Goal: Task Accomplishment & Management: Use online tool/utility

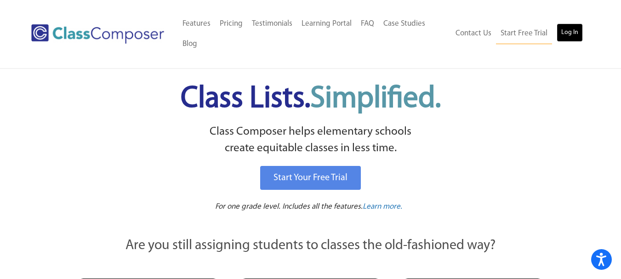
click at [577, 30] on link "Log In" at bounding box center [570, 32] width 26 height 18
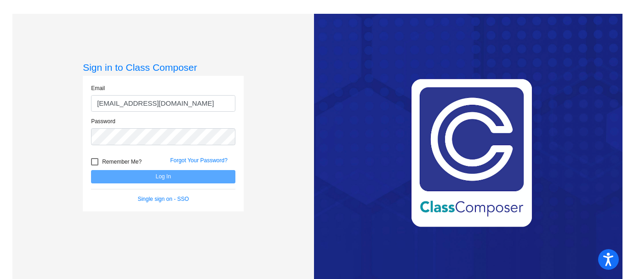
type input "[EMAIL_ADDRESS][DOMAIN_NAME]"
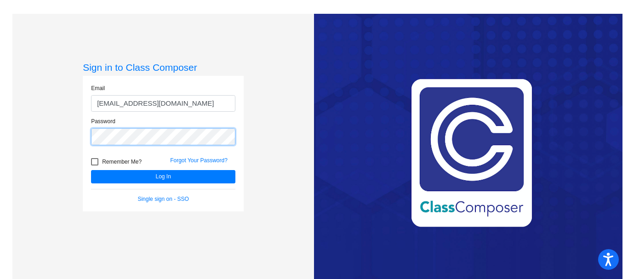
click at [91, 170] on button "Log In" at bounding box center [163, 176] width 144 height 13
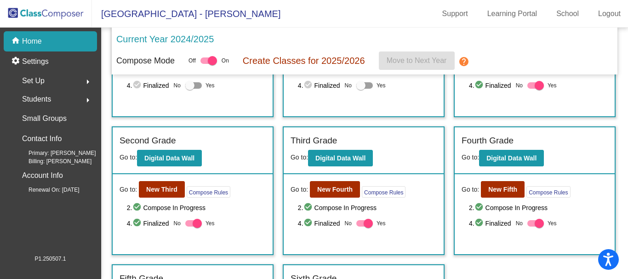
scroll to position [184, 0]
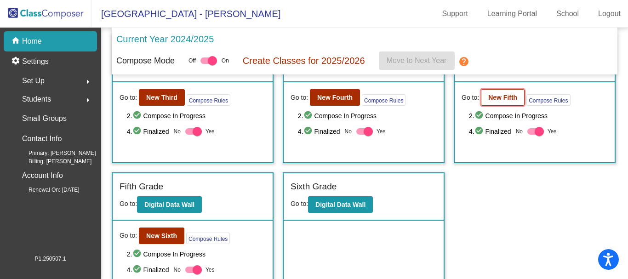
click at [488, 99] on b "New Fifth" at bounding box center [502, 97] width 29 height 7
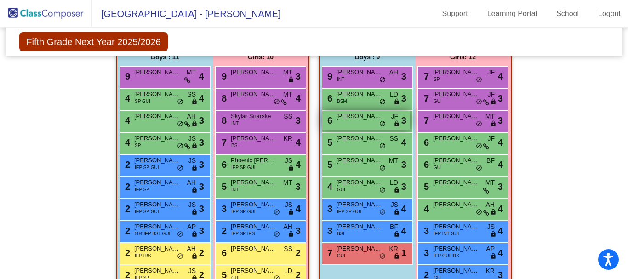
scroll to position [368, 0]
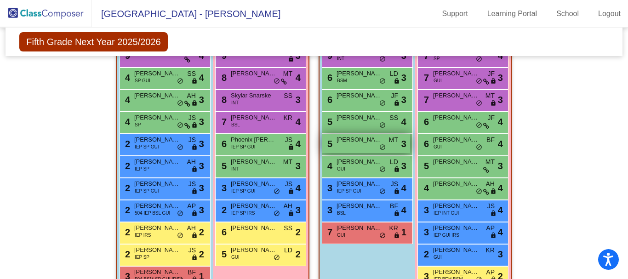
click at [342, 144] on div "5 [PERSON_NAME] MT lock do_not_disturb_alt 3" at bounding box center [366, 143] width 88 height 19
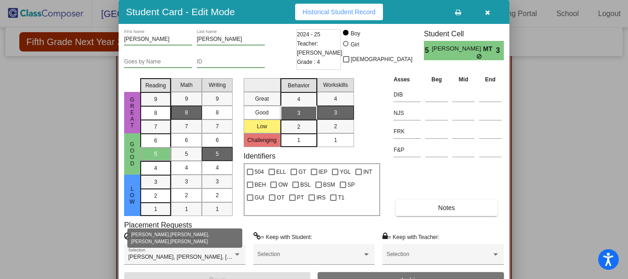
click at [75, 216] on div at bounding box center [314, 139] width 628 height 279
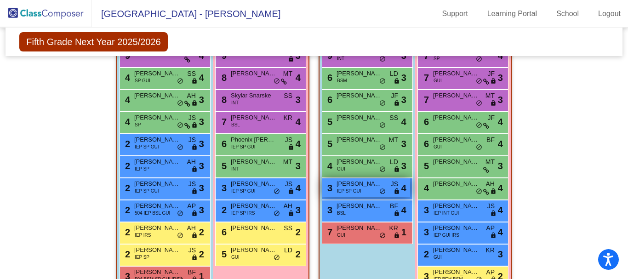
click at [373, 185] on span "[PERSON_NAME]" at bounding box center [360, 183] width 46 height 9
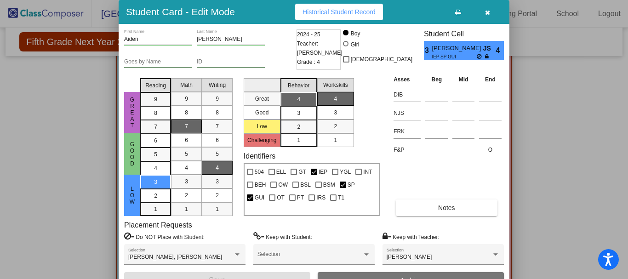
drag, startPoint x: 579, startPoint y: 134, endPoint x: 578, endPoint y: 193, distance: 58.4
click at [578, 193] on div at bounding box center [314, 139] width 628 height 279
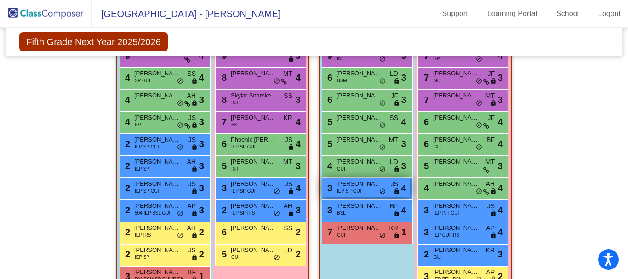
click at [363, 185] on span "Aiden Carr" at bounding box center [360, 183] width 46 height 9
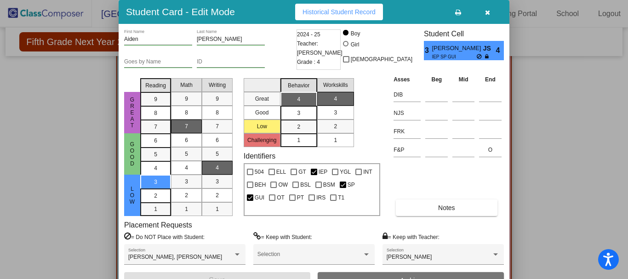
click at [373, 8] on span "Historical Student Record" at bounding box center [339, 11] width 73 height 7
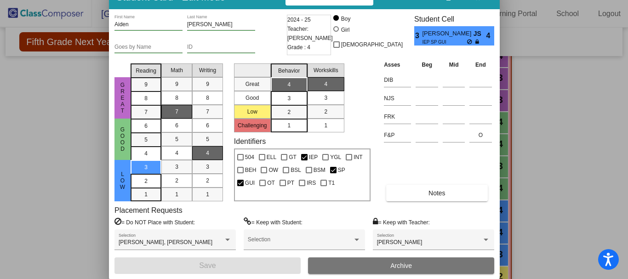
drag, startPoint x: 403, startPoint y: 15, endPoint x: 393, endPoint y: 0, distance: 17.6
click at [305, 155] on div at bounding box center [304, 157] width 6 height 6
click at [304, 160] on input "IEP" at bounding box center [304, 160] width 0 height 0
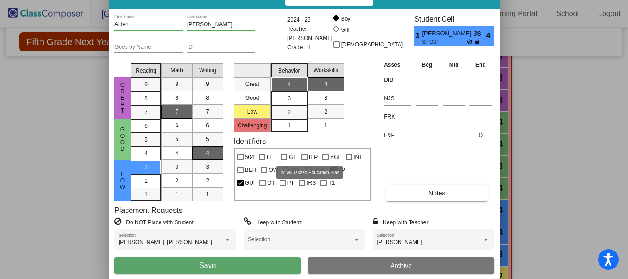
click at [307, 157] on div at bounding box center [304, 157] width 6 height 6
click at [304, 160] on input "IEP" at bounding box center [304, 160] width 0 height 0
checkbox input "true"
click at [606, 205] on div at bounding box center [314, 139] width 628 height 279
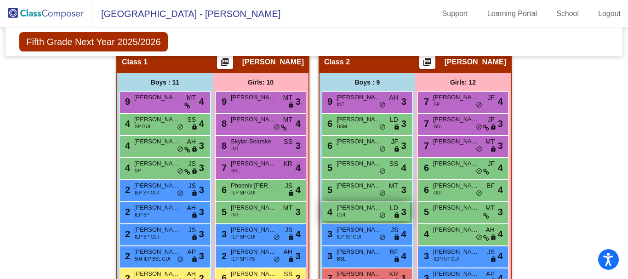
scroll to position [414, 0]
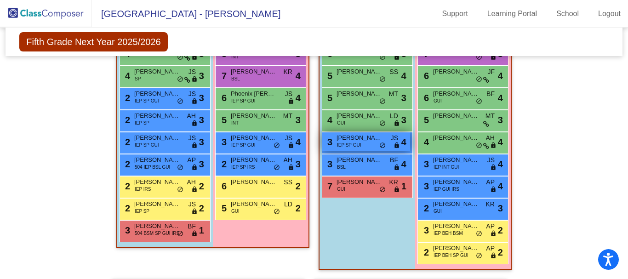
click at [353, 140] on span "Aiden Carr" at bounding box center [360, 137] width 46 height 9
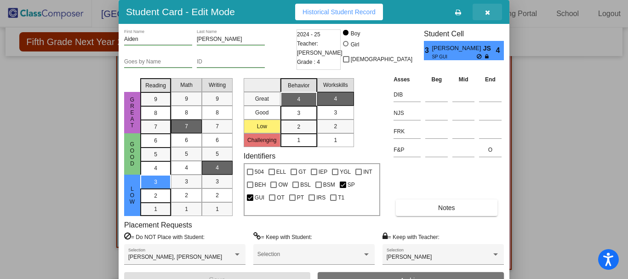
click at [481, 8] on button "button" at bounding box center [487, 12] width 29 height 17
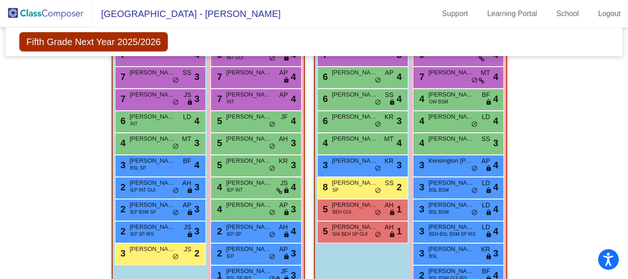
scroll to position [460, 0]
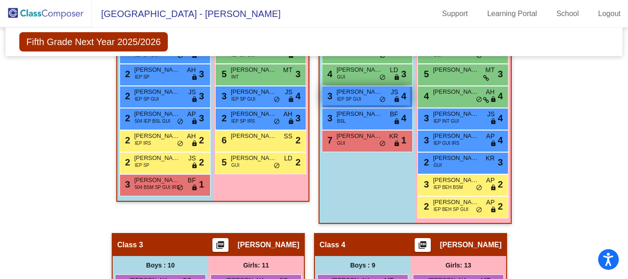
click at [370, 96] on span "Aiden Carr" at bounding box center [360, 91] width 46 height 9
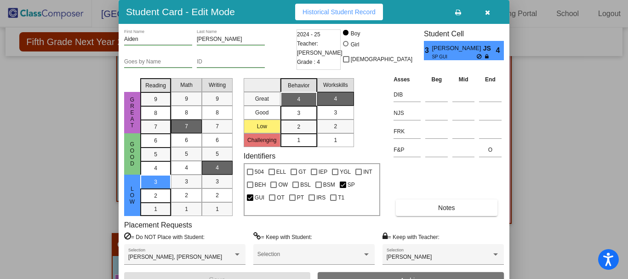
click at [525, 153] on div at bounding box center [314, 139] width 628 height 279
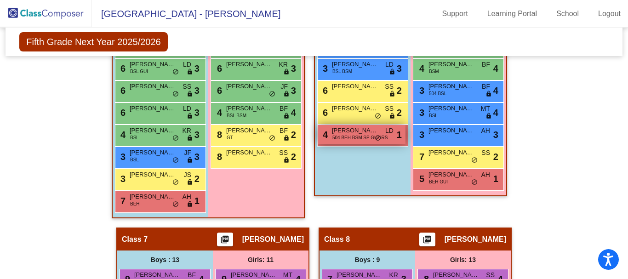
scroll to position [1150, 0]
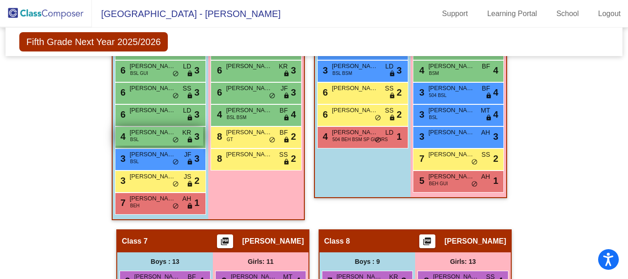
click at [156, 137] on span "Tristan Feriod" at bounding box center [153, 132] width 46 height 9
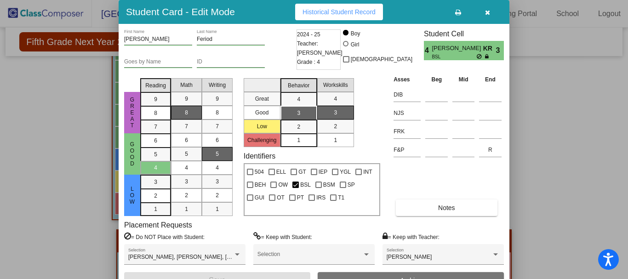
click at [91, 235] on div at bounding box center [314, 139] width 628 height 279
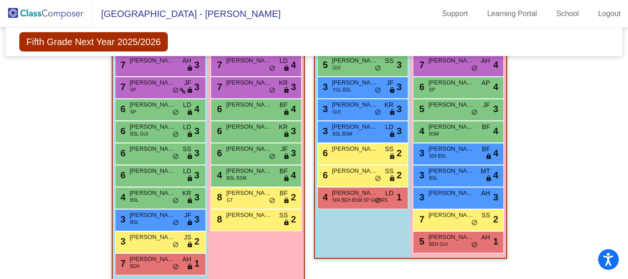
scroll to position [1172, 0]
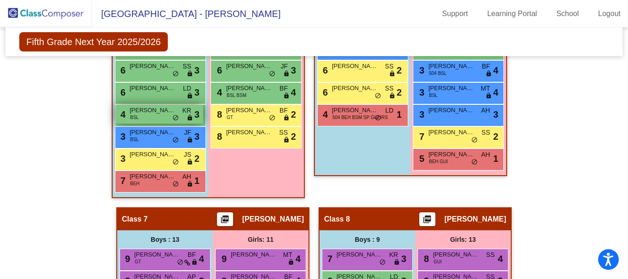
click at [148, 109] on span "Tristan Feriod" at bounding box center [153, 110] width 46 height 9
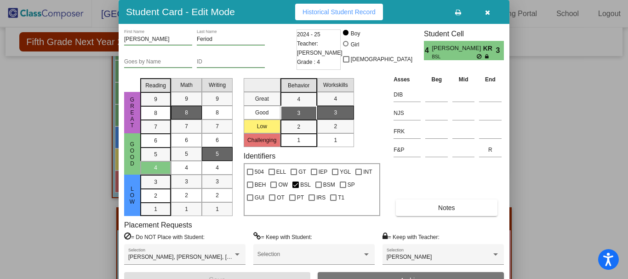
click at [40, 149] on div at bounding box center [314, 139] width 628 height 279
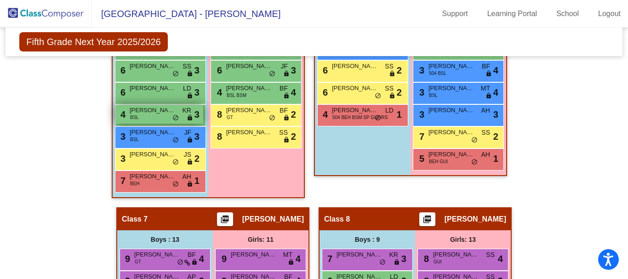
click at [170, 115] on div "4 Tristan Feriod BSL KR lock do_not_disturb_alt 3" at bounding box center [159, 114] width 88 height 19
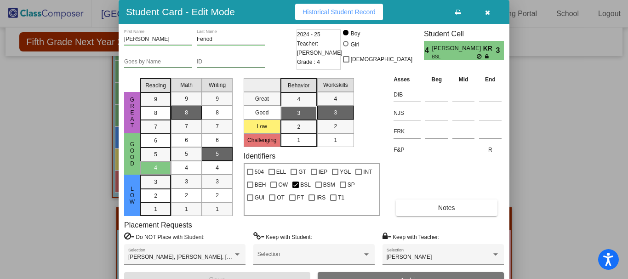
click at [53, 218] on div at bounding box center [314, 139] width 628 height 279
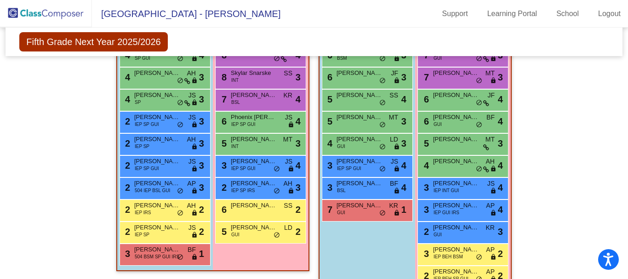
scroll to position [390, 0]
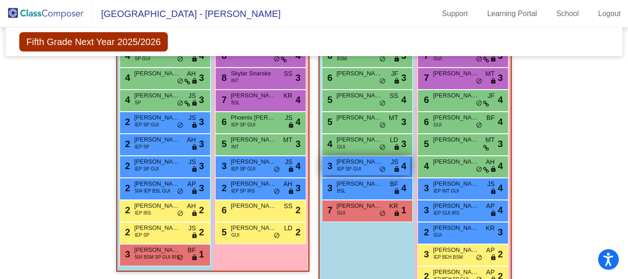
click at [346, 166] on span "IEP SP GUI" at bounding box center [349, 169] width 24 height 7
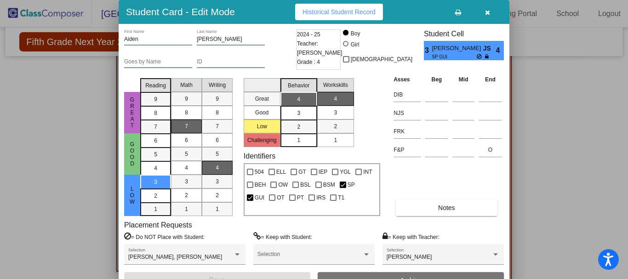
click at [54, 225] on div at bounding box center [314, 139] width 628 height 279
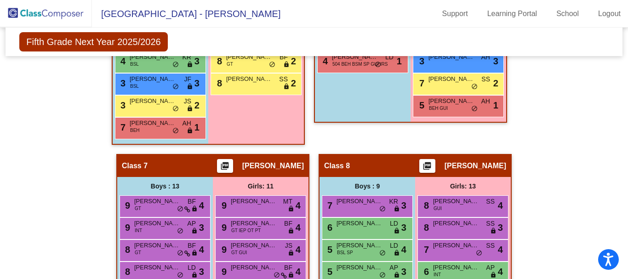
scroll to position [1310, 0]
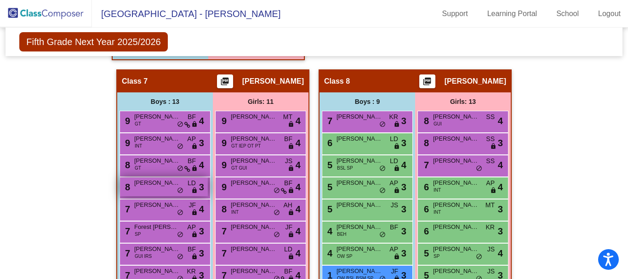
click at [154, 187] on span "Lance Jacob Jalandoni" at bounding box center [157, 182] width 46 height 9
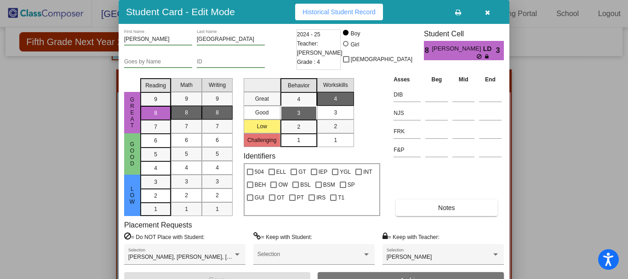
click at [61, 160] on div at bounding box center [314, 139] width 628 height 279
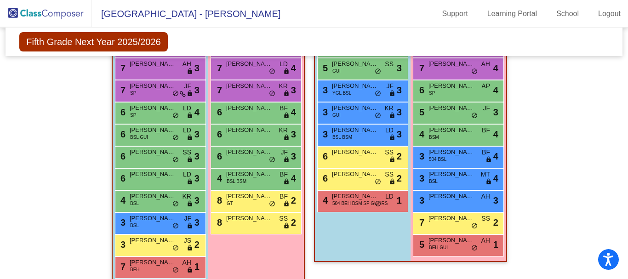
scroll to position [1080, 0]
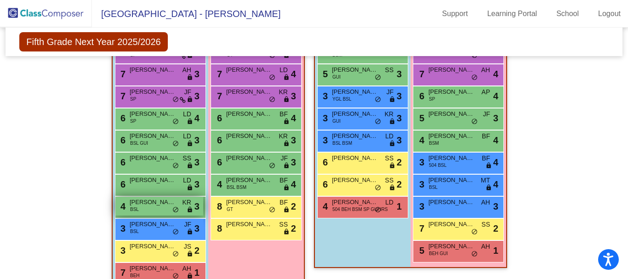
click at [145, 199] on span "Tristan Feriod" at bounding box center [153, 202] width 46 height 9
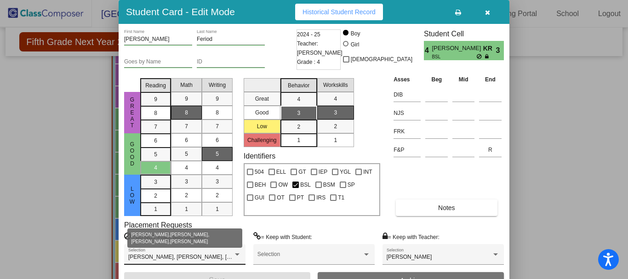
click at [192, 257] on span "Aiden Carr, Charlette Ayars, Elliot Bailey, Lance Jacob Jalandoni" at bounding box center [223, 257] width 191 height 6
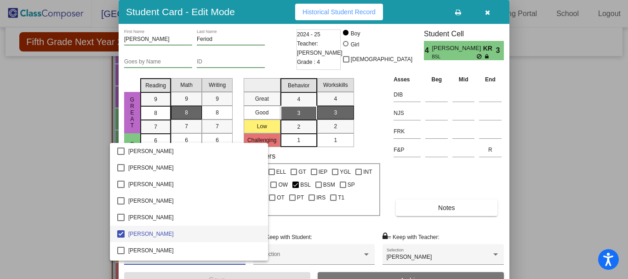
click at [61, 205] on div at bounding box center [314, 139] width 628 height 279
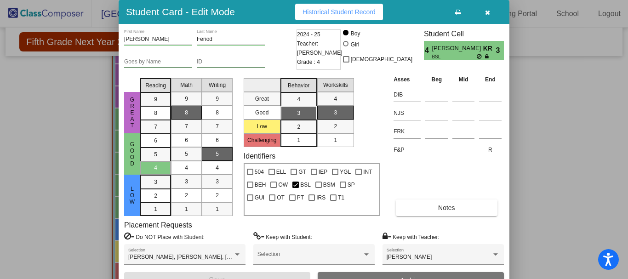
click at [73, 242] on div at bounding box center [314, 139] width 628 height 279
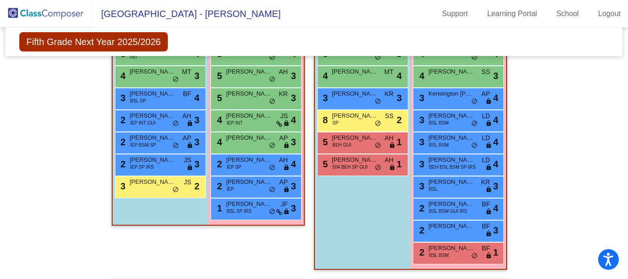
scroll to position [758, 0]
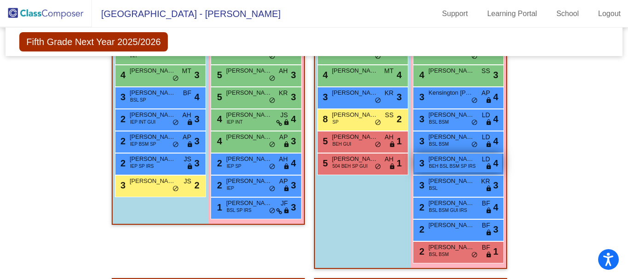
click at [458, 163] on span "BEH BSL BSM SP IRS" at bounding box center [452, 166] width 47 height 7
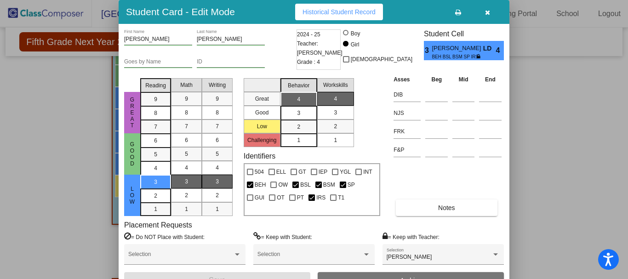
click at [487, 12] on icon "button" at bounding box center [487, 12] width 5 height 6
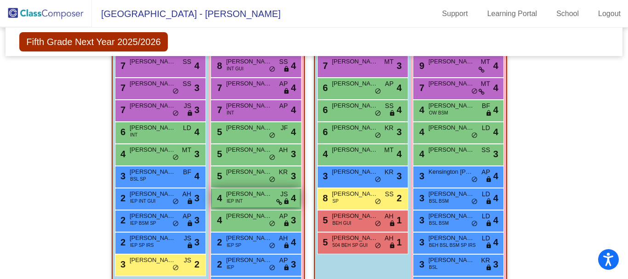
scroll to position [666, 0]
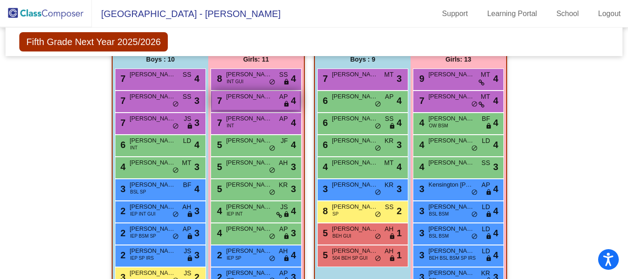
click at [252, 101] on div "7 Alina Landolfi AP lock do_not_disturb_alt 4" at bounding box center [256, 100] width 88 height 19
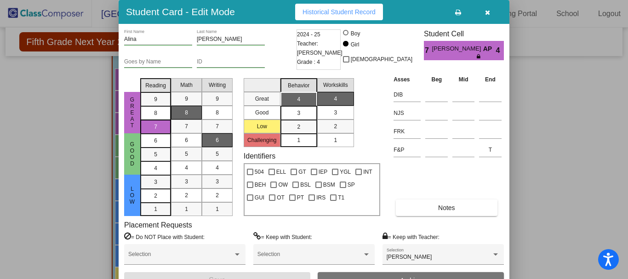
drag, startPoint x: 308, startPoint y: 68, endPoint x: 321, endPoint y: 92, distance: 27.4
drag, startPoint x: 321, startPoint y: 92, endPoint x: 505, endPoint y: 184, distance: 206.5
click at [505, 184] on div "Alina First Name Landolfi Last Name Goes by Name ID 2024 - 25 Teacher: Andrea P…" at bounding box center [314, 159] width 391 height 270
click at [487, 10] on icon "button" at bounding box center [487, 12] width 5 height 6
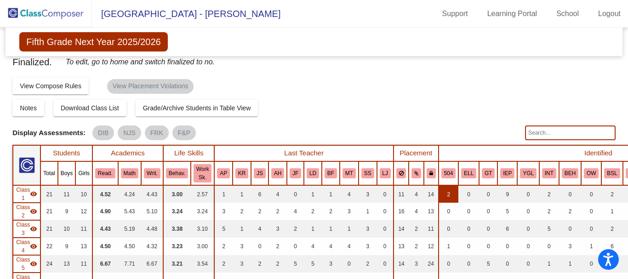
scroll to position [0, 0]
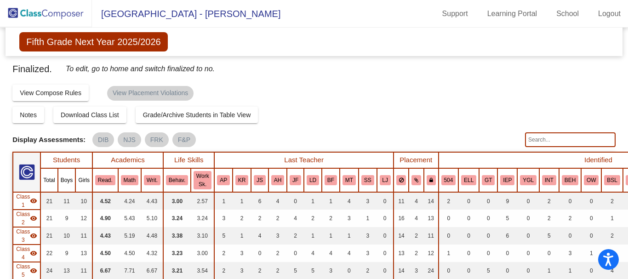
click at [541, 143] on input "text" at bounding box center [570, 139] width 91 height 15
type input "dejesus"
click at [525, 142] on input "dejesus" at bounding box center [570, 139] width 91 height 15
click at [530, 140] on input "dejesus" at bounding box center [570, 139] width 91 height 15
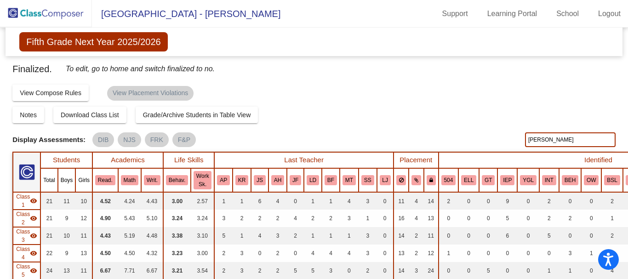
click at [530, 140] on input "dejesus" at bounding box center [570, 139] width 91 height 15
click at [539, 137] on input "haines" at bounding box center [570, 139] width 91 height 15
type input "white"
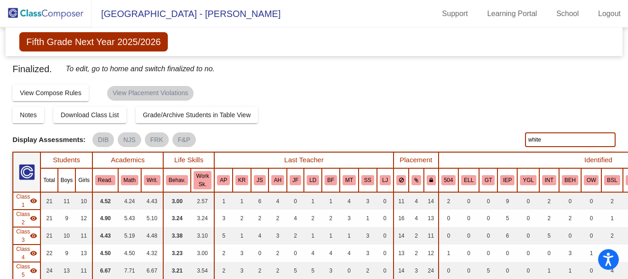
click at [539, 132] on input "white" at bounding box center [570, 139] width 91 height 15
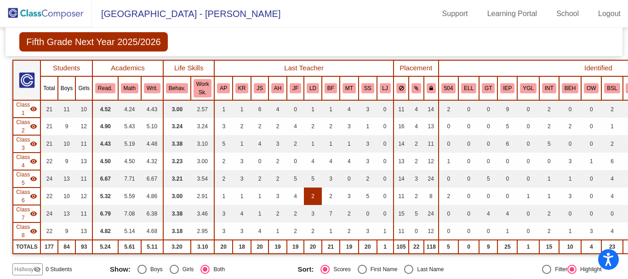
scroll to position [184, 0]
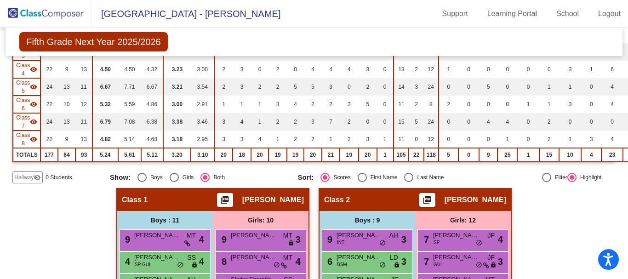
click at [406, 179] on div "Select an option" at bounding box center [408, 177] width 9 height 9
click at [408, 182] on input "Last Name" at bounding box center [408, 182] width 0 height 0
radio input "true"
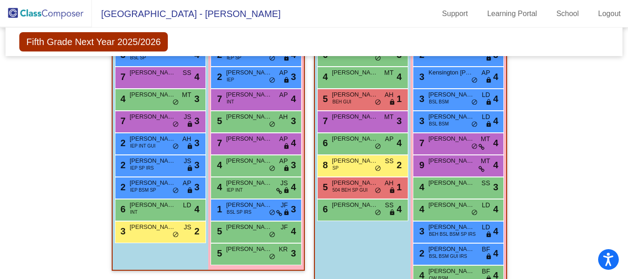
scroll to position [758, 0]
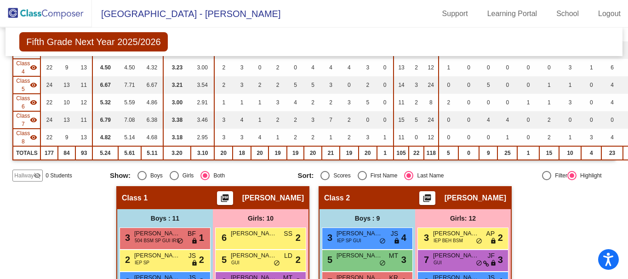
scroll to position [138, 0]
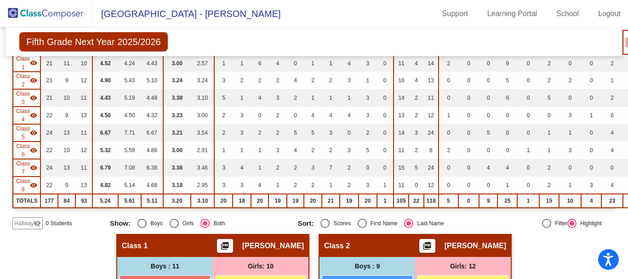
click at [50, 14] on img at bounding box center [46, 13] width 92 height 27
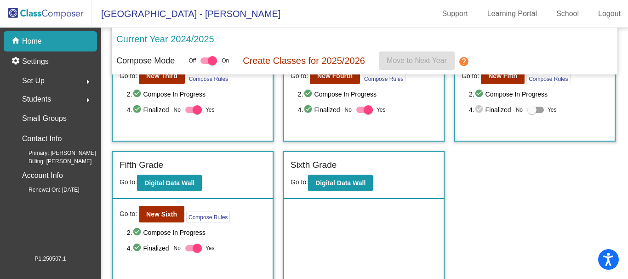
scroll to position [206, 0]
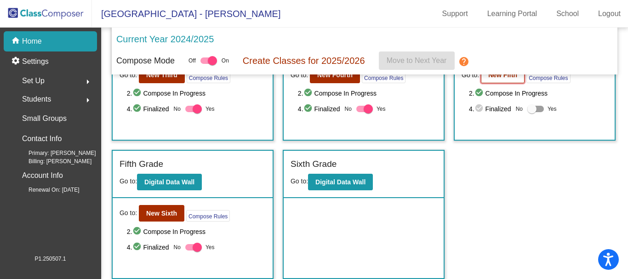
click at [492, 79] on b "New Fifth" at bounding box center [502, 74] width 29 height 7
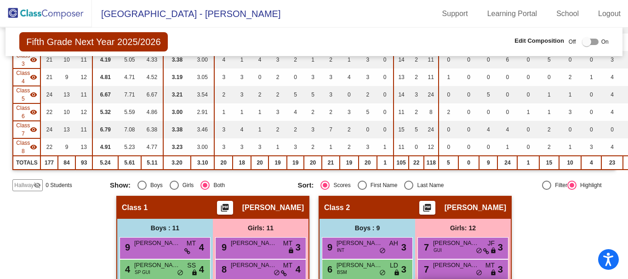
scroll to position [208, 0]
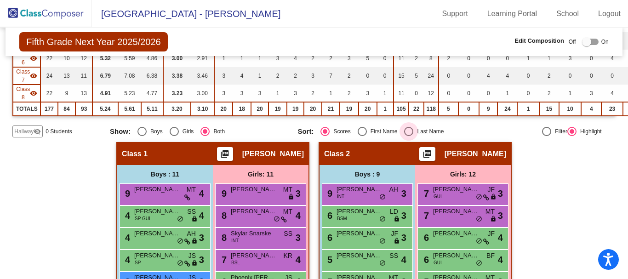
click at [409, 129] on div "Select an option" at bounding box center [408, 131] width 9 height 9
click at [409, 136] on input "Last Name" at bounding box center [408, 136] width 0 height 0
radio input "true"
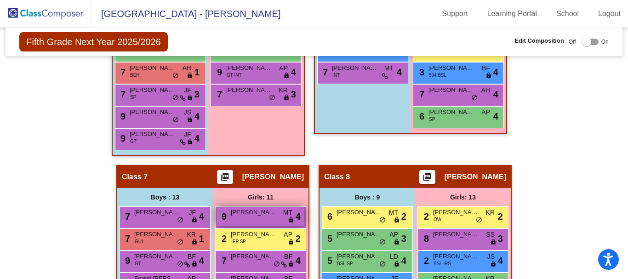
scroll to position [1220, 0]
